Goal: Task Accomplishment & Management: Use online tool/utility

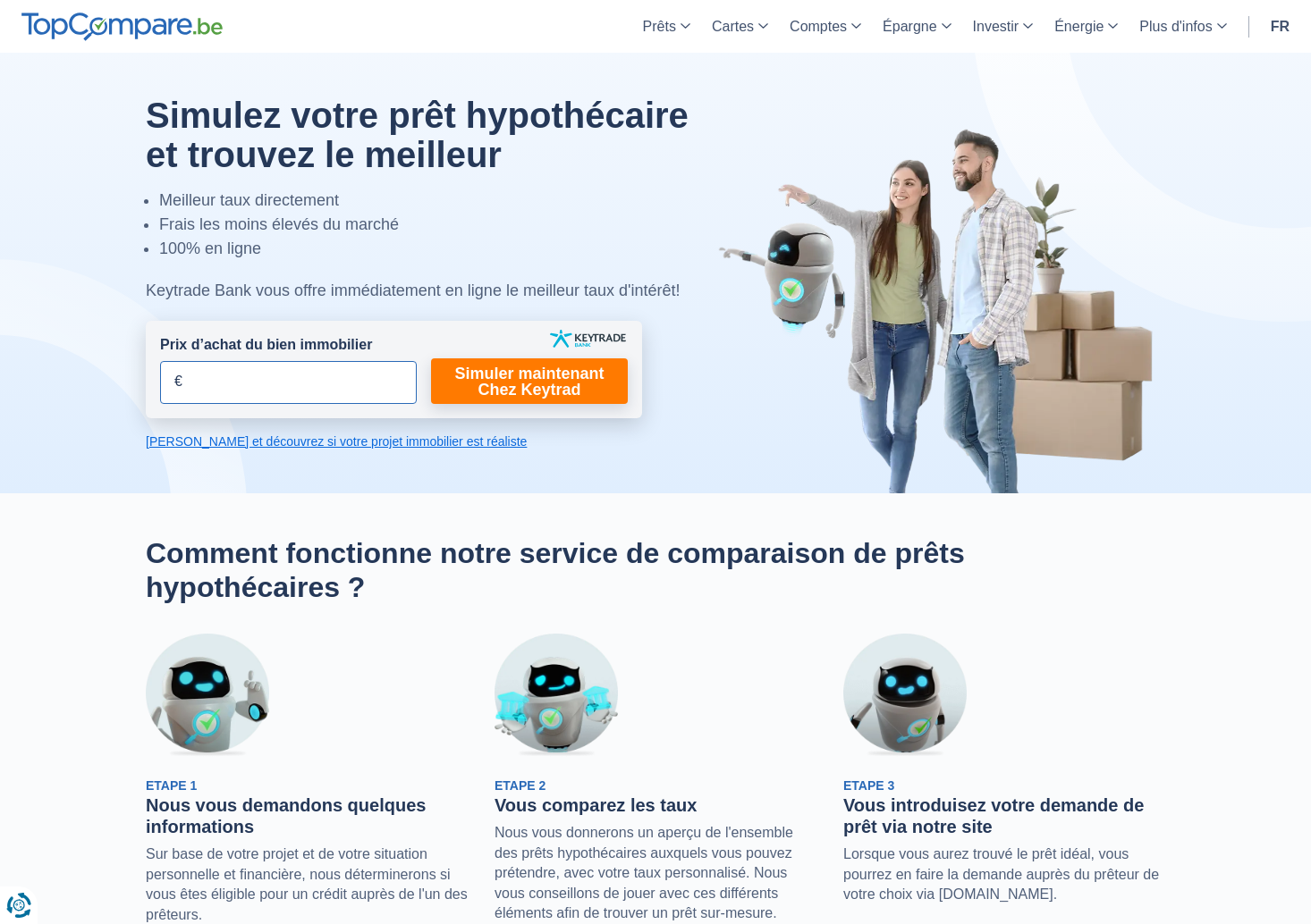
click at [212, 381] on input "Prix d’achat du bien immobilier" at bounding box center [288, 383] width 256 height 43
drag, startPoint x: 212, startPoint y: 381, endPoint x: 161, endPoint y: 378, distance: 51.1
click at [161, 378] on input "Prix d’achat du bien immobilier" at bounding box center [288, 383] width 256 height 43
type input "150.000"
click at [478, 384] on link "Simuler maintenant Chez Keytrad" at bounding box center [529, 381] width 196 height 45
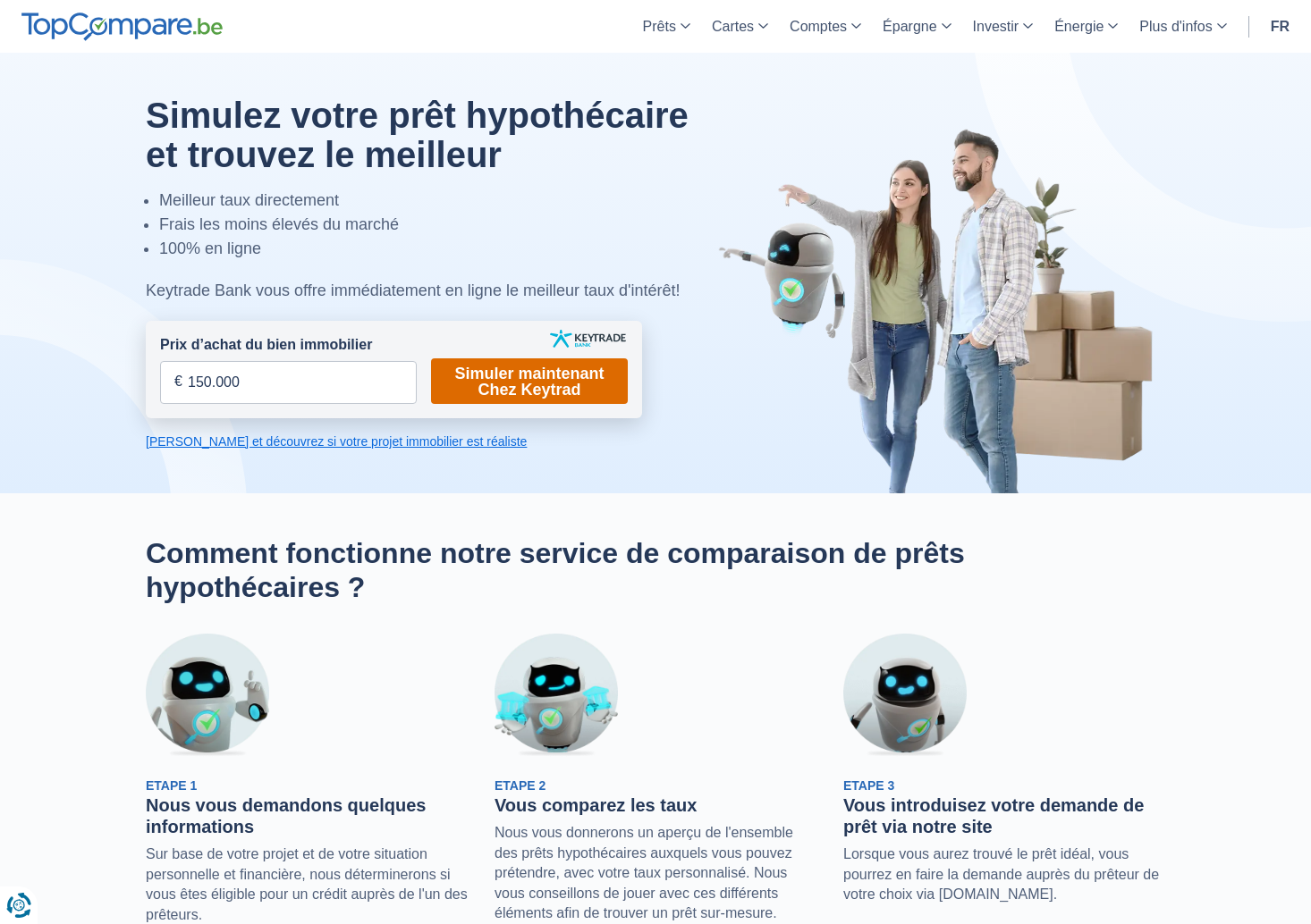
click at [523, 377] on link "Simuler maintenant Chez Keytrad" at bounding box center [529, 381] width 196 height 45
